Goal: Information Seeking & Learning: Learn about a topic

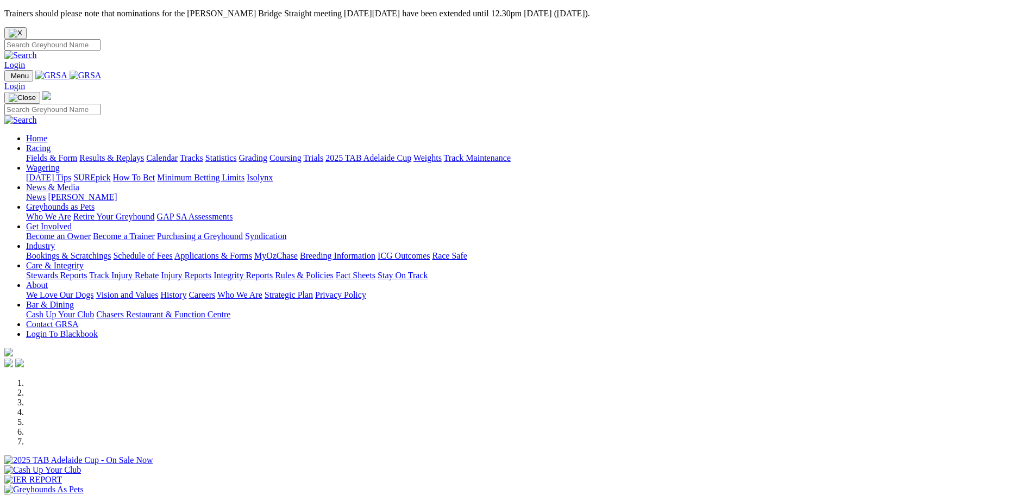
scroll to position [326, 0]
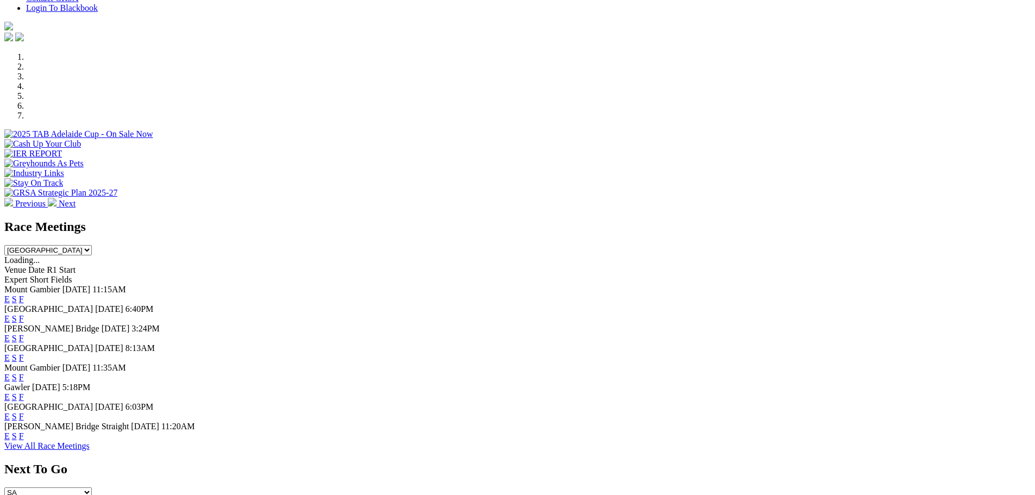
click at [24, 441] on link "F" at bounding box center [21, 435] width 5 height 9
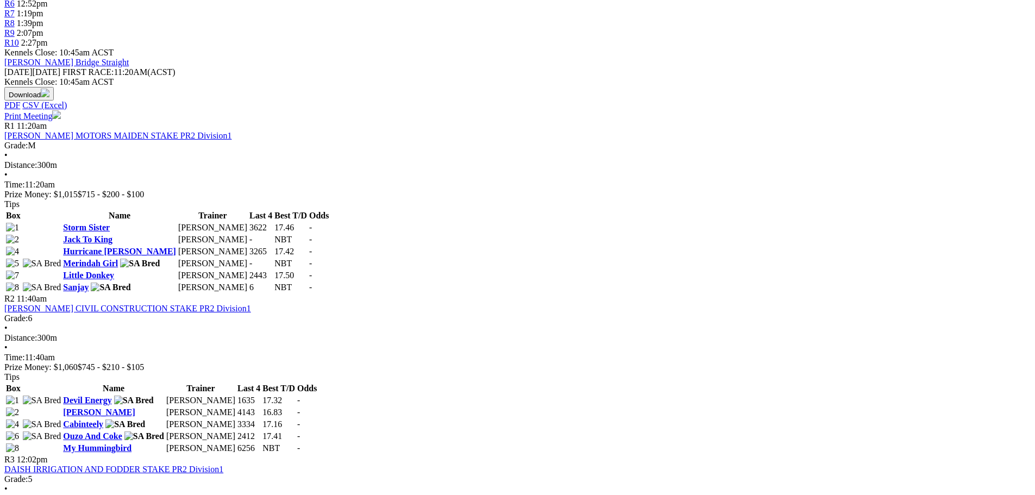
scroll to position [489, 0]
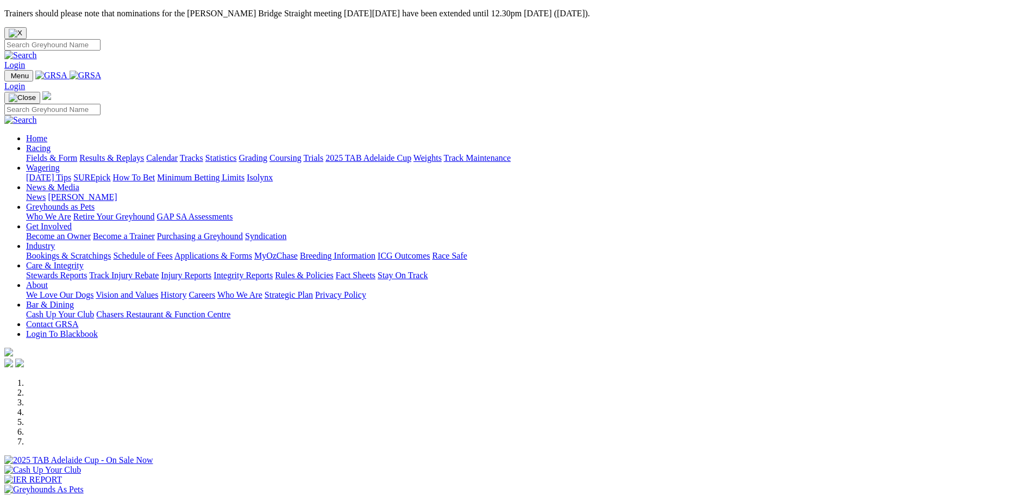
scroll to position [326, 0]
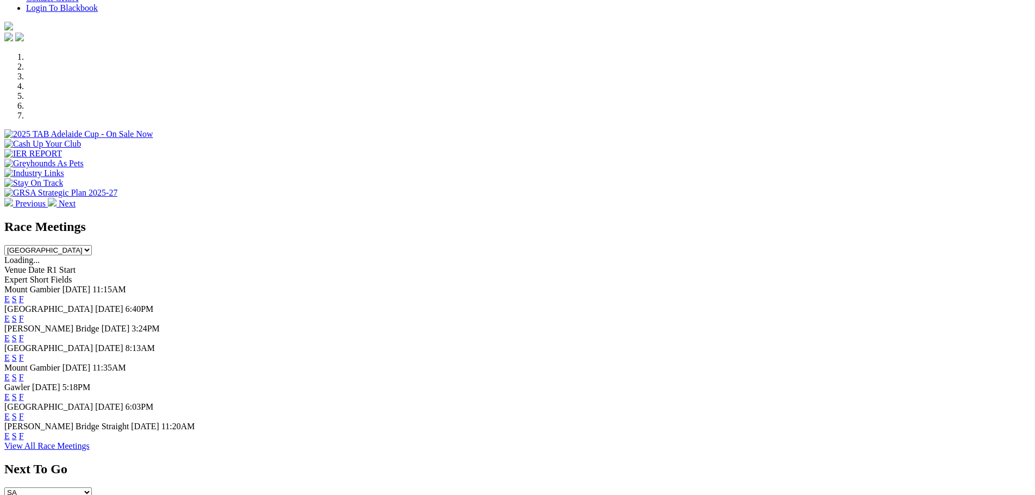
click at [24, 420] on link "F" at bounding box center [21, 416] width 5 height 9
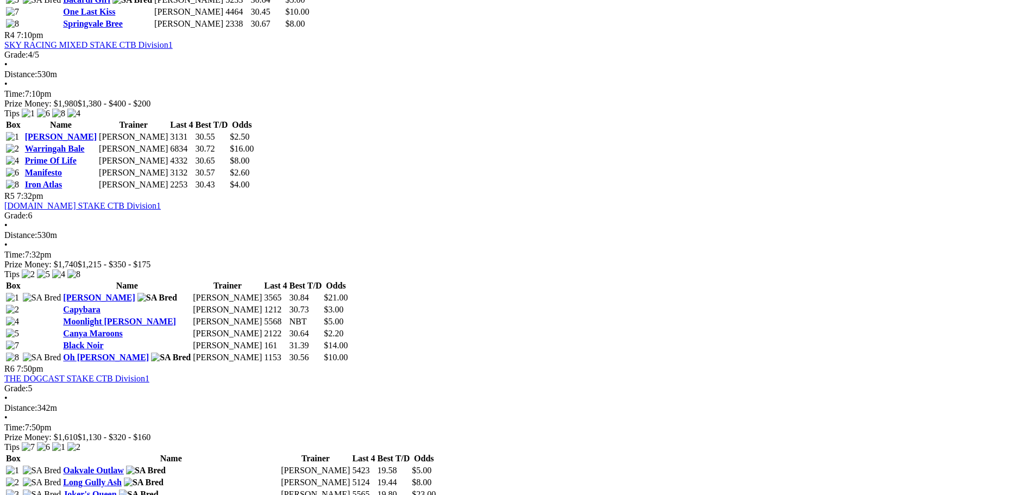
scroll to position [978, 0]
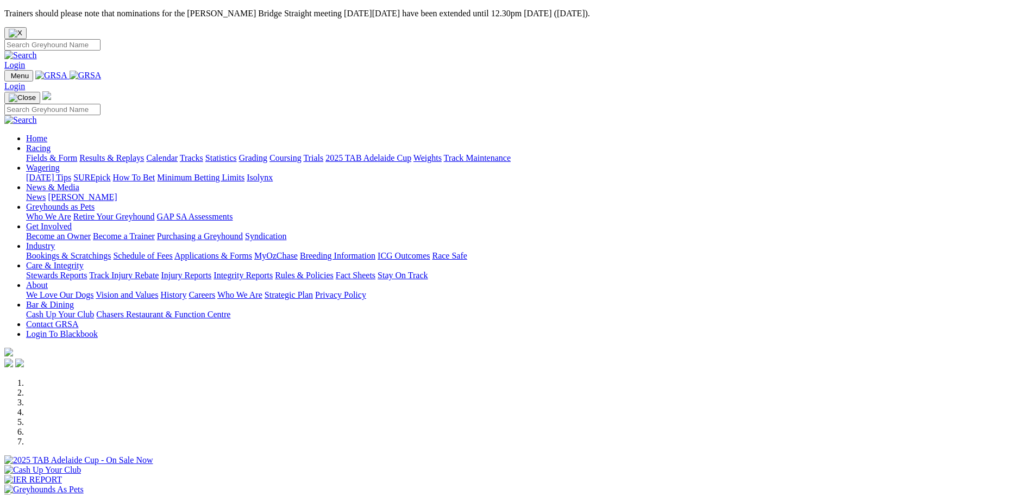
scroll to position [326, 0]
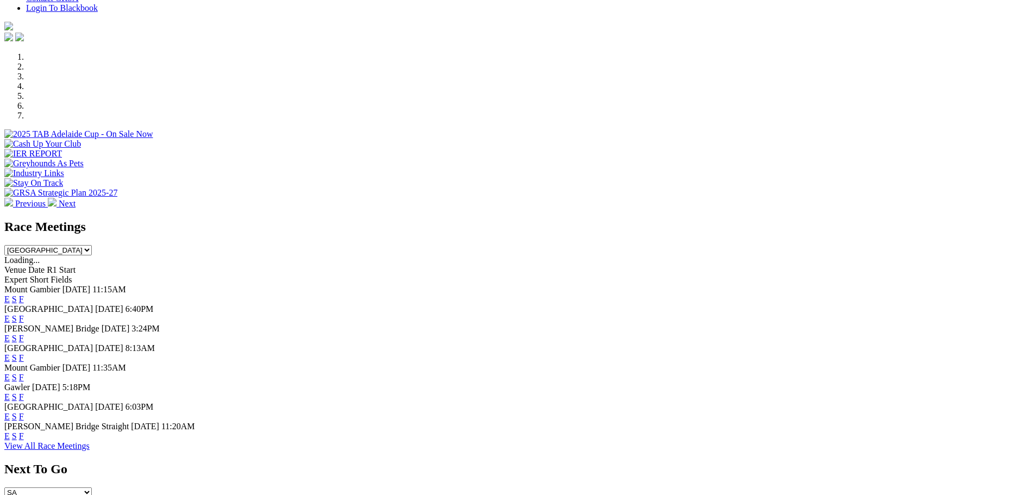
click at [24, 392] on link "F" at bounding box center [21, 396] width 5 height 9
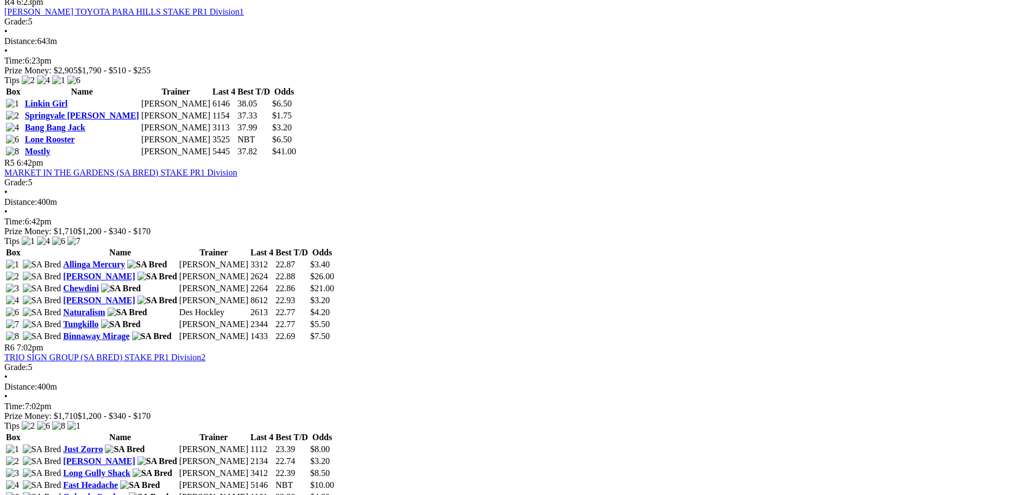
scroll to position [1249, 0]
